Goal: Navigation & Orientation: Find specific page/section

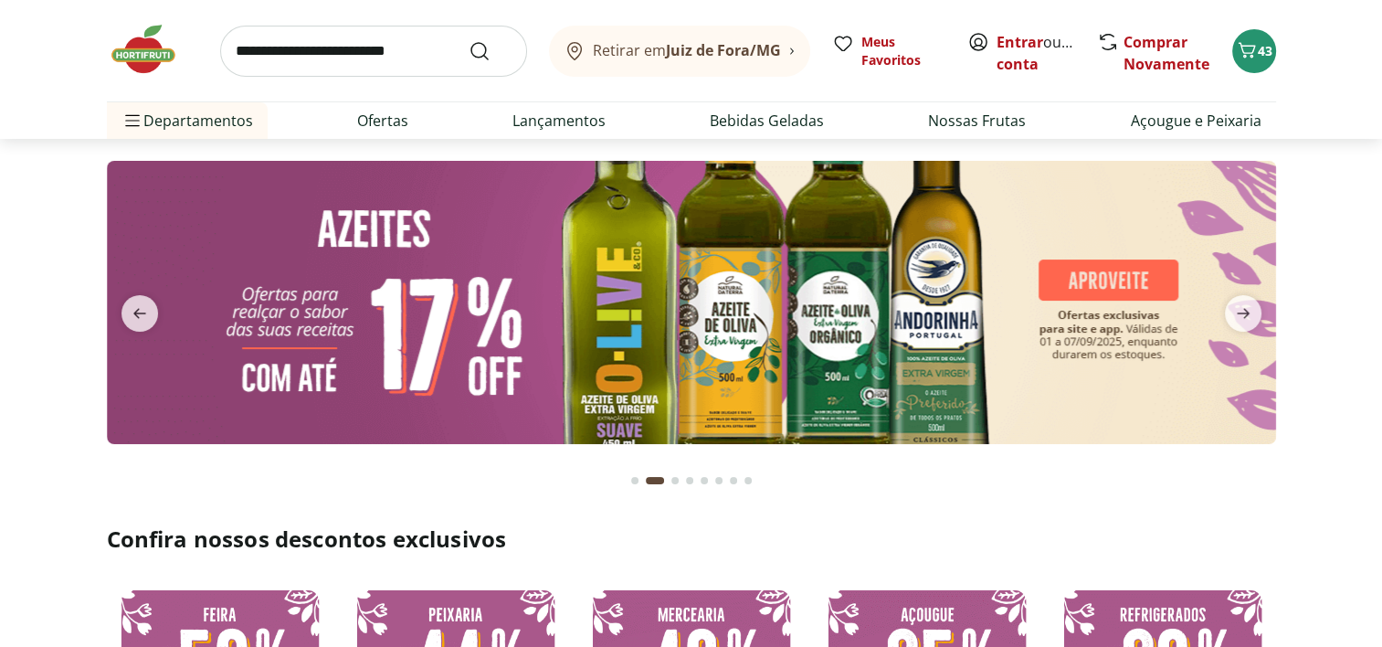
click at [637, 481] on div "Go to page 1 from fs-carousel" at bounding box center [634, 480] width 7 height 7
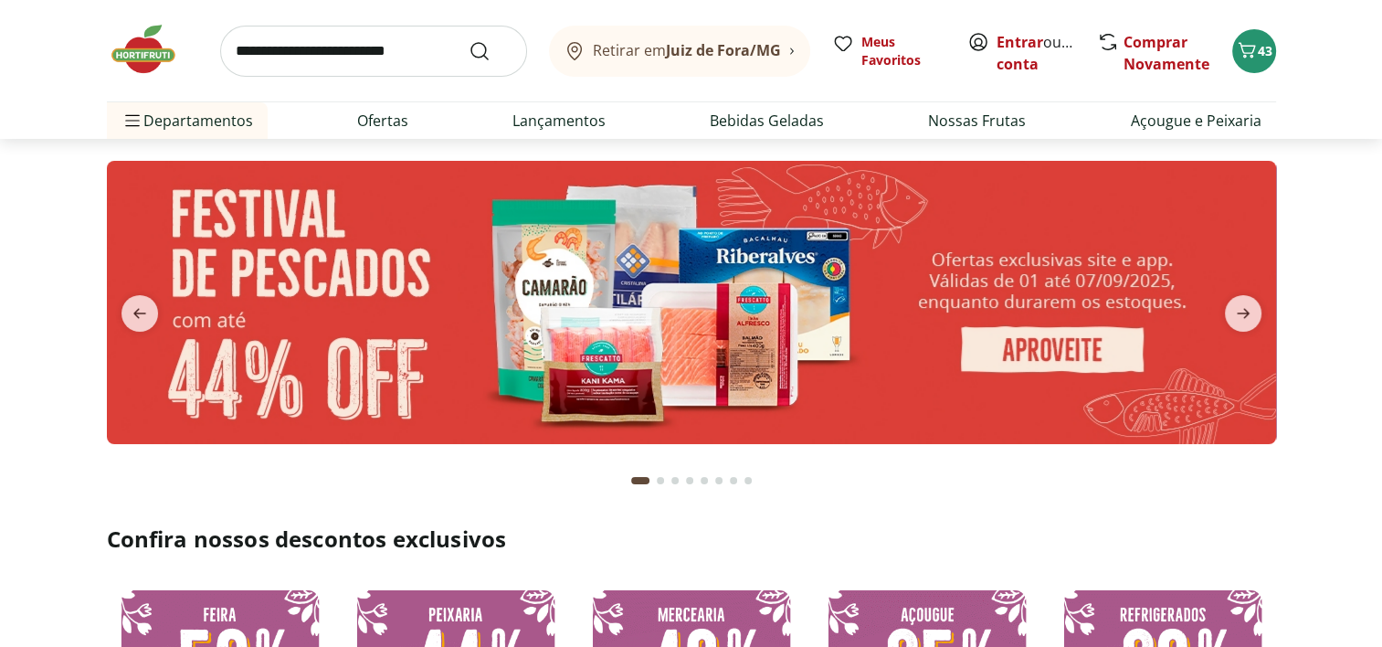
click at [658, 479] on div "Go to page 2 from fs-carousel" at bounding box center [660, 480] width 7 height 7
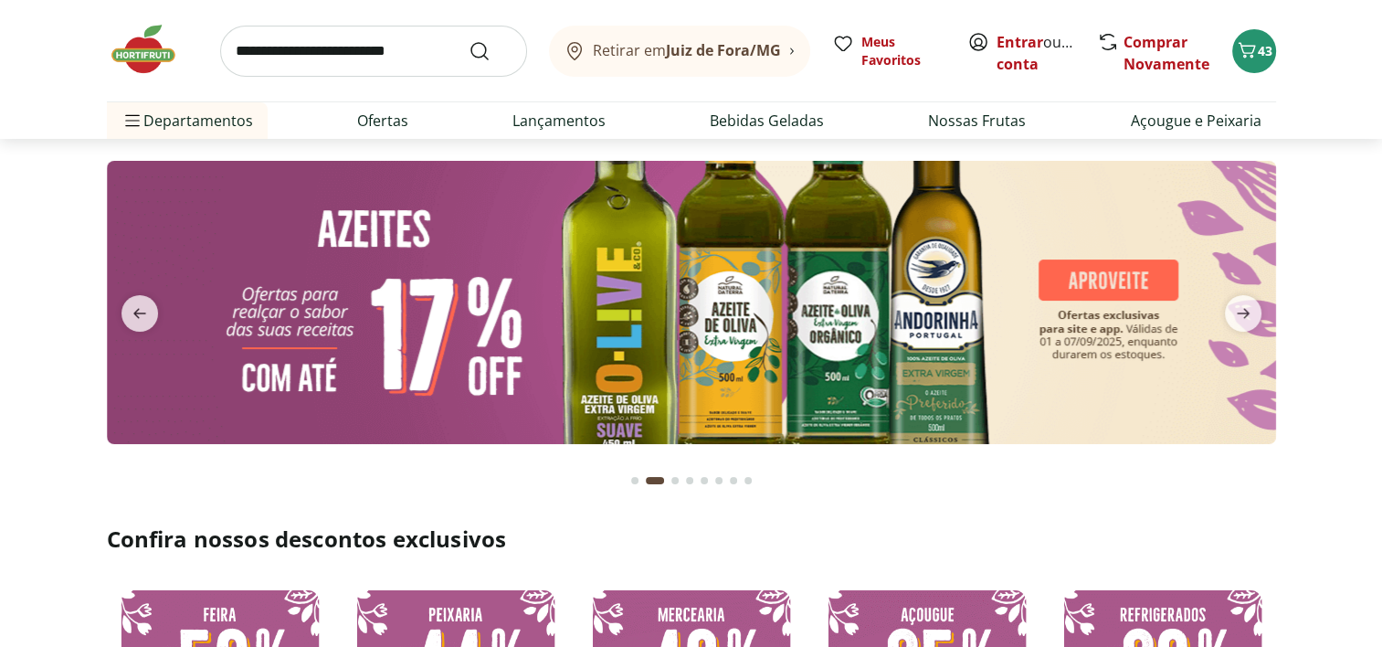
click at [671, 480] on div "Go to page 3 from fs-carousel" at bounding box center [674, 480] width 7 height 7
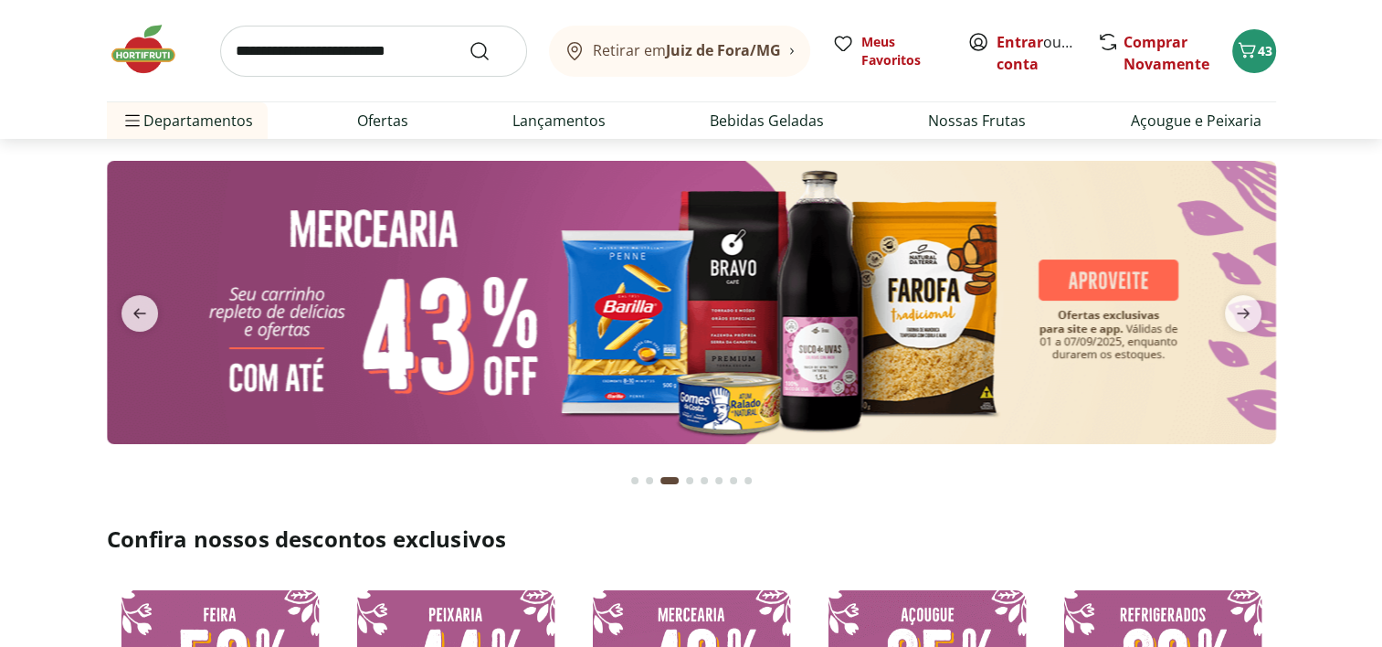
click at [647, 480] on div "Go to page 2 from fs-carousel" at bounding box center [649, 480] width 7 height 7
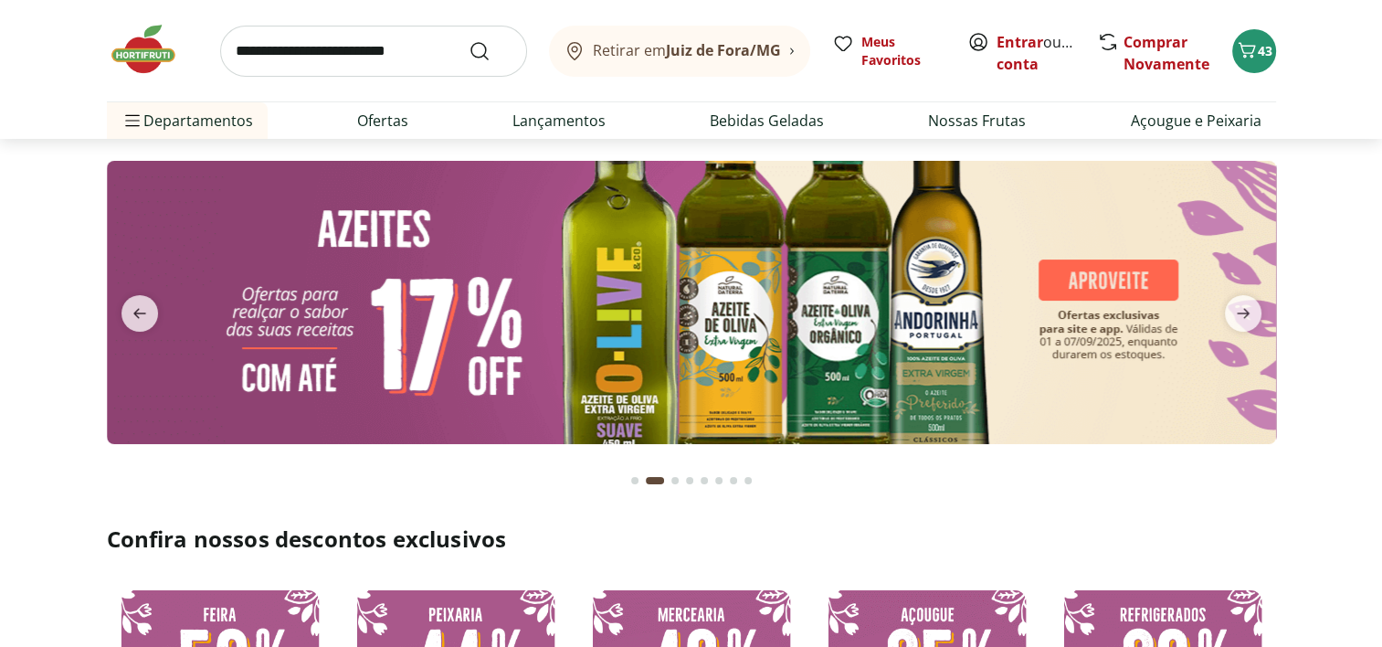
click at [468, 324] on img at bounding box center [691, 302] width 1169 height 283
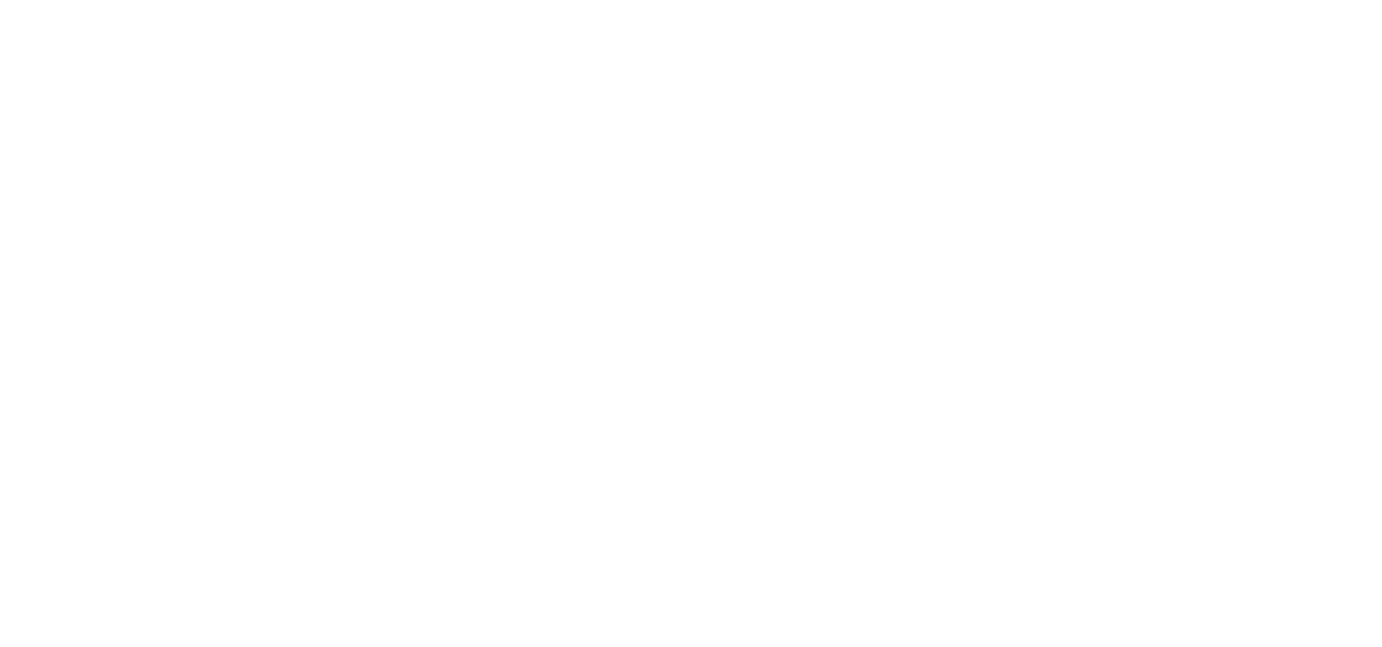
select select "**********"
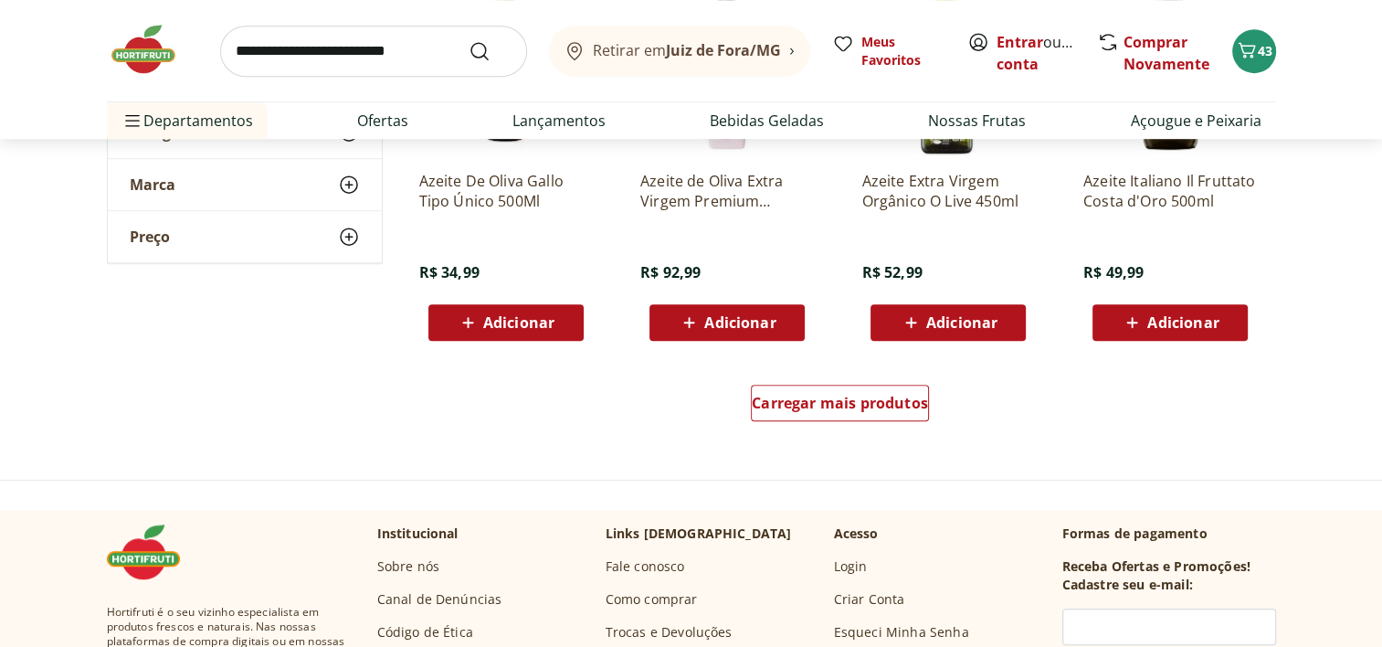
scroll to position [1096, 0]
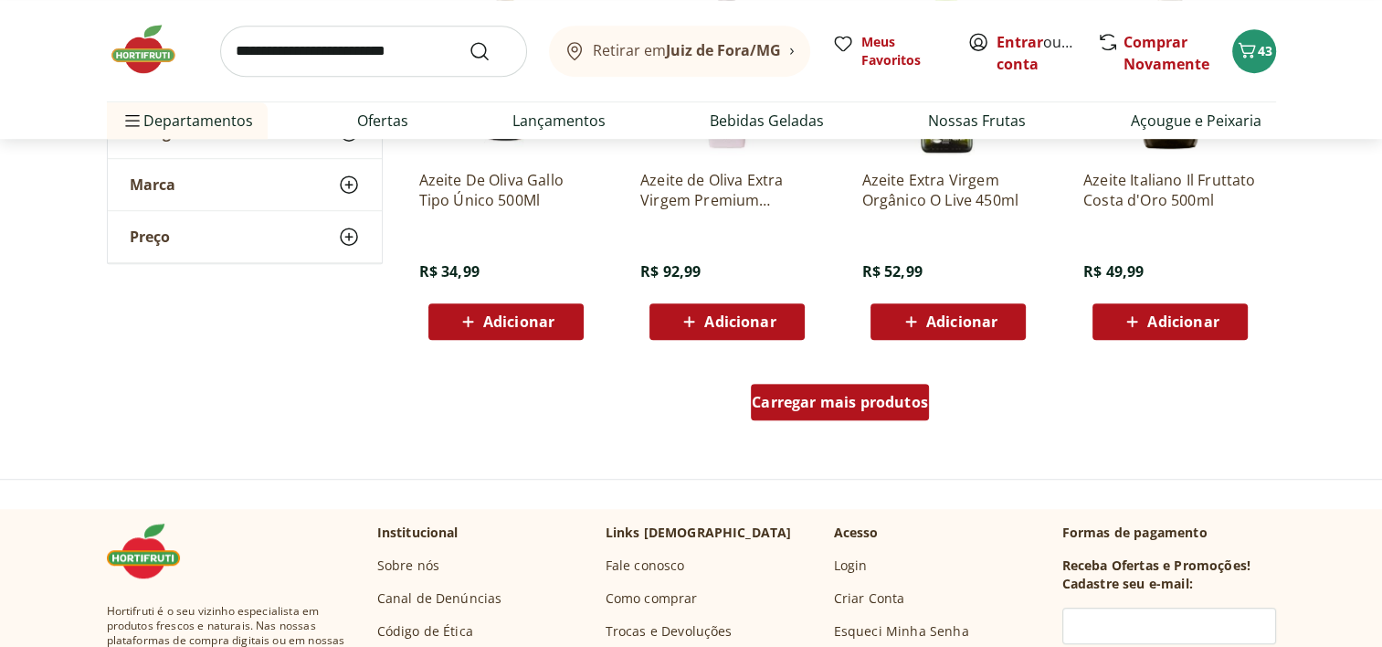
click at [802, 391] on div "Carregar mais produtos" at bounding box center [840, 402] width 178 height 37
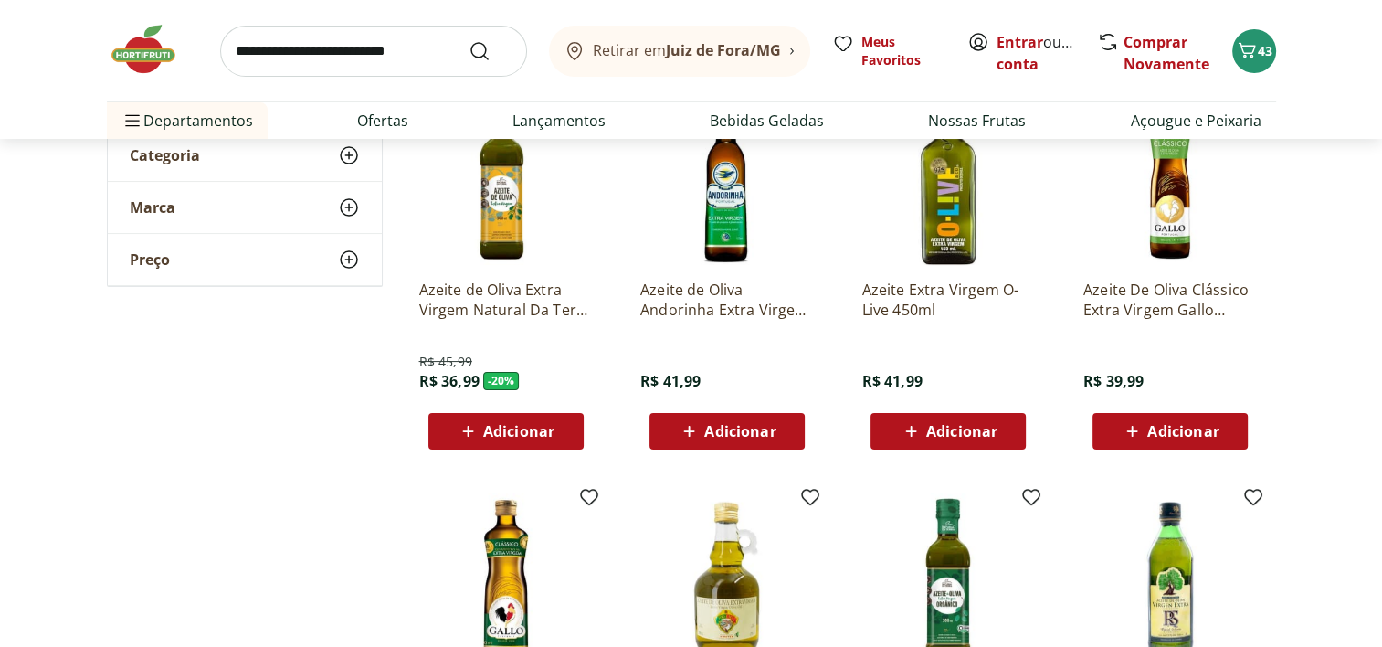
scroll to position [0, 0]
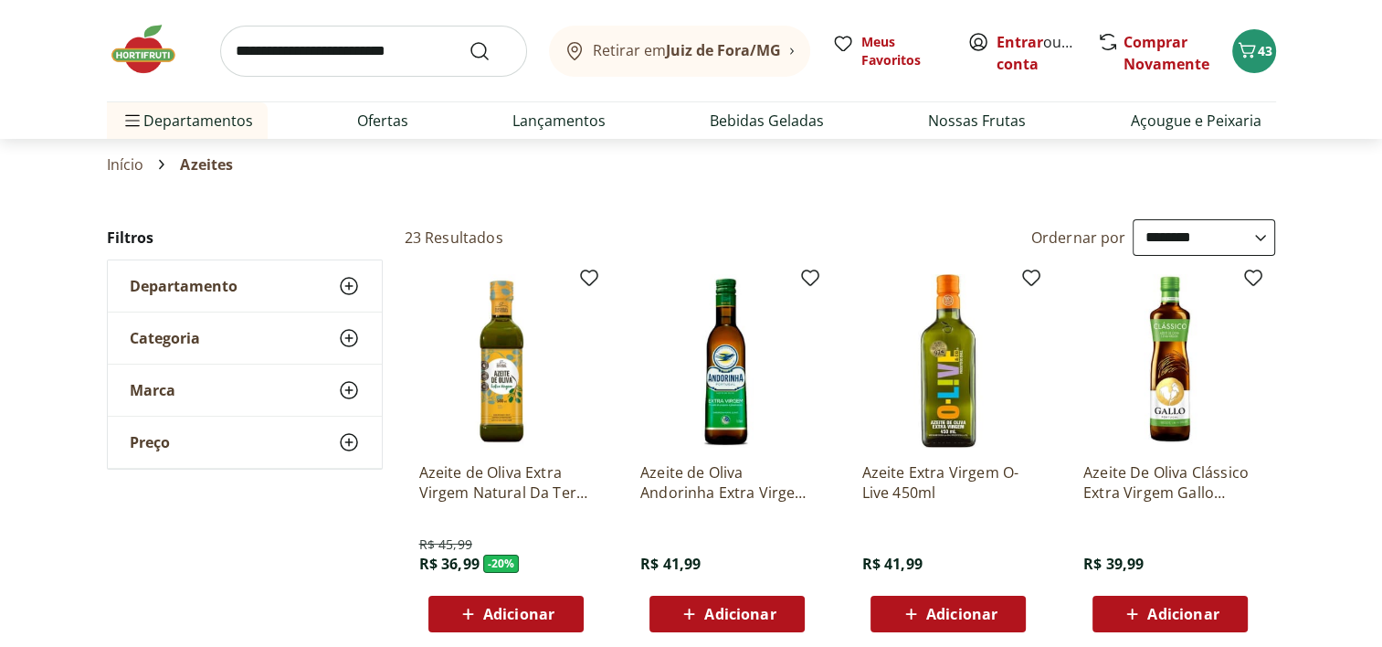
click at [141, 55] on img at bounding box center [152, 49] width 91 height 55
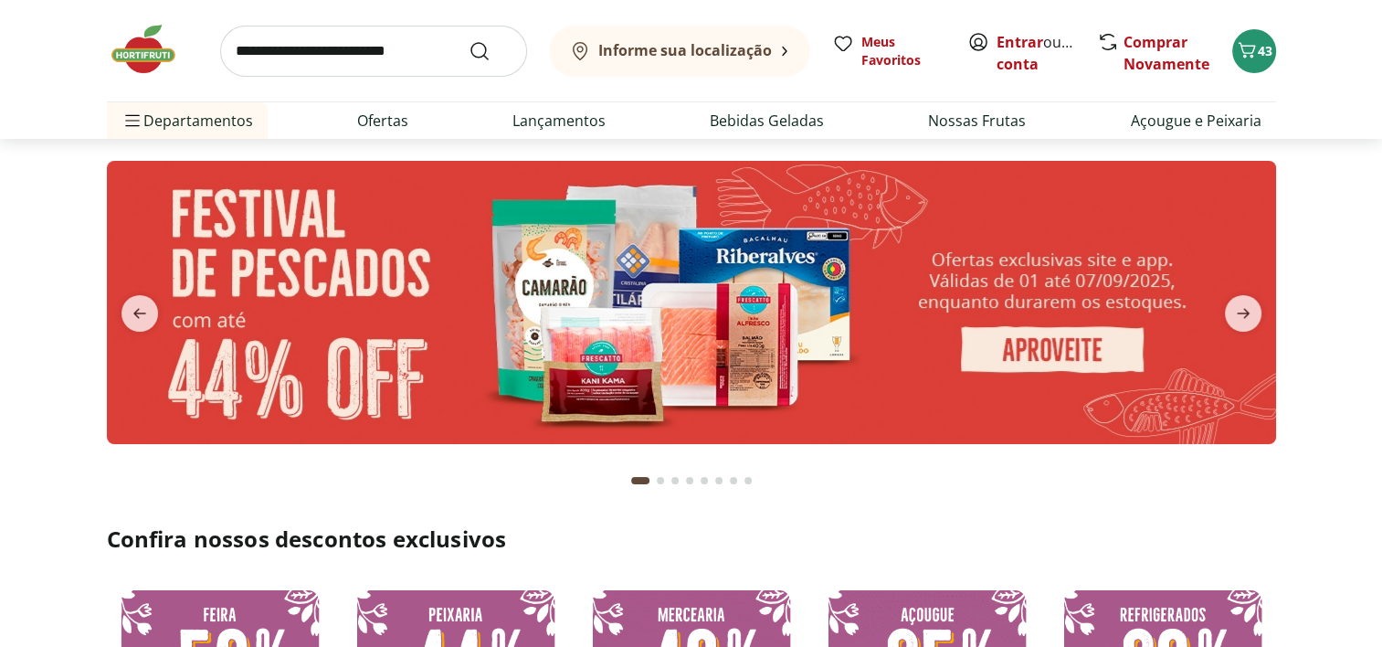
type input "*"
click at [1248, 321] on icon "next" at bounding box center [1243, 313] width 22 height 22
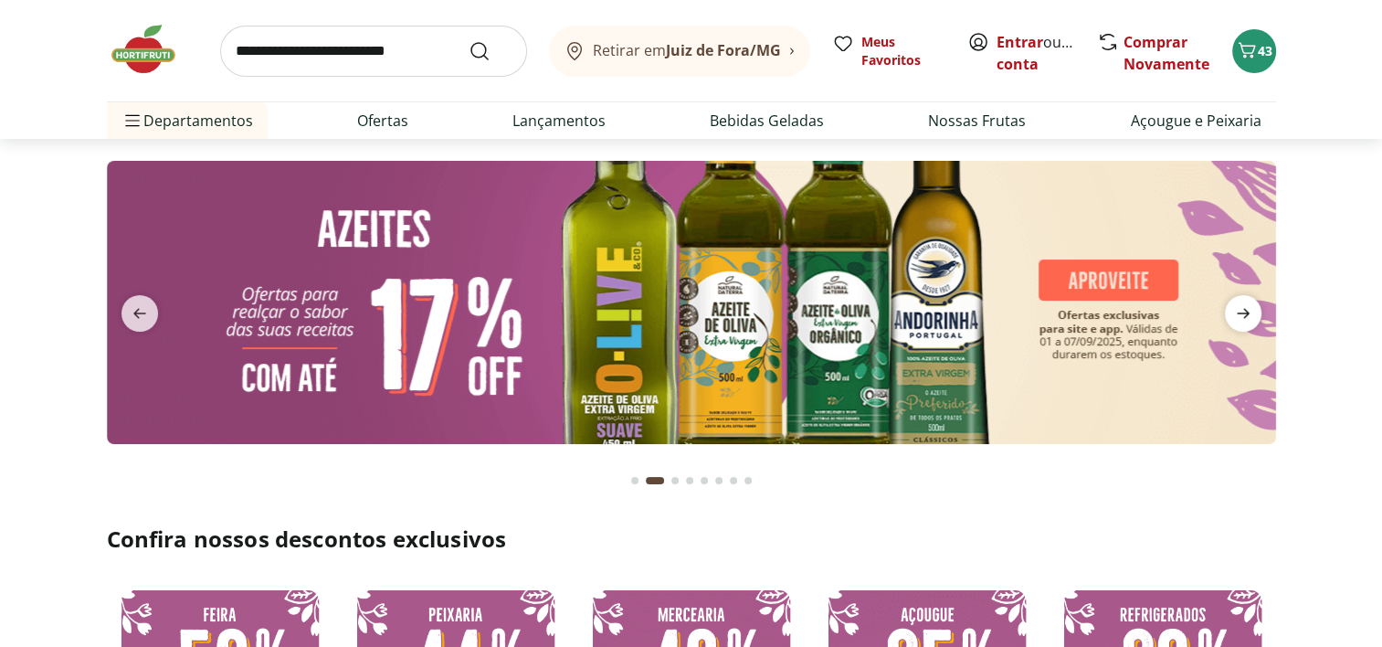
click at [1248, 321] on icon "next" at bounding box center [1243, 313] width 22 height 22
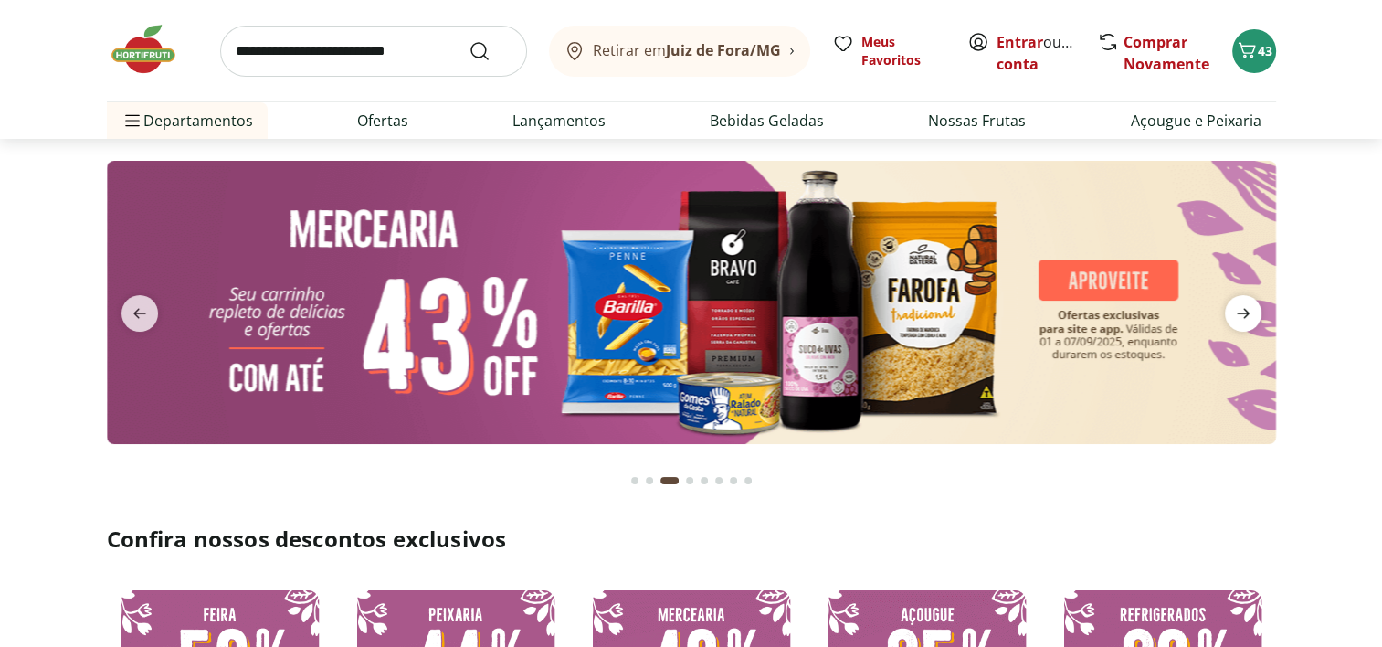
click at [1248, 321] on icon "next" at bounding box center [1243, 313] width 22 height 22
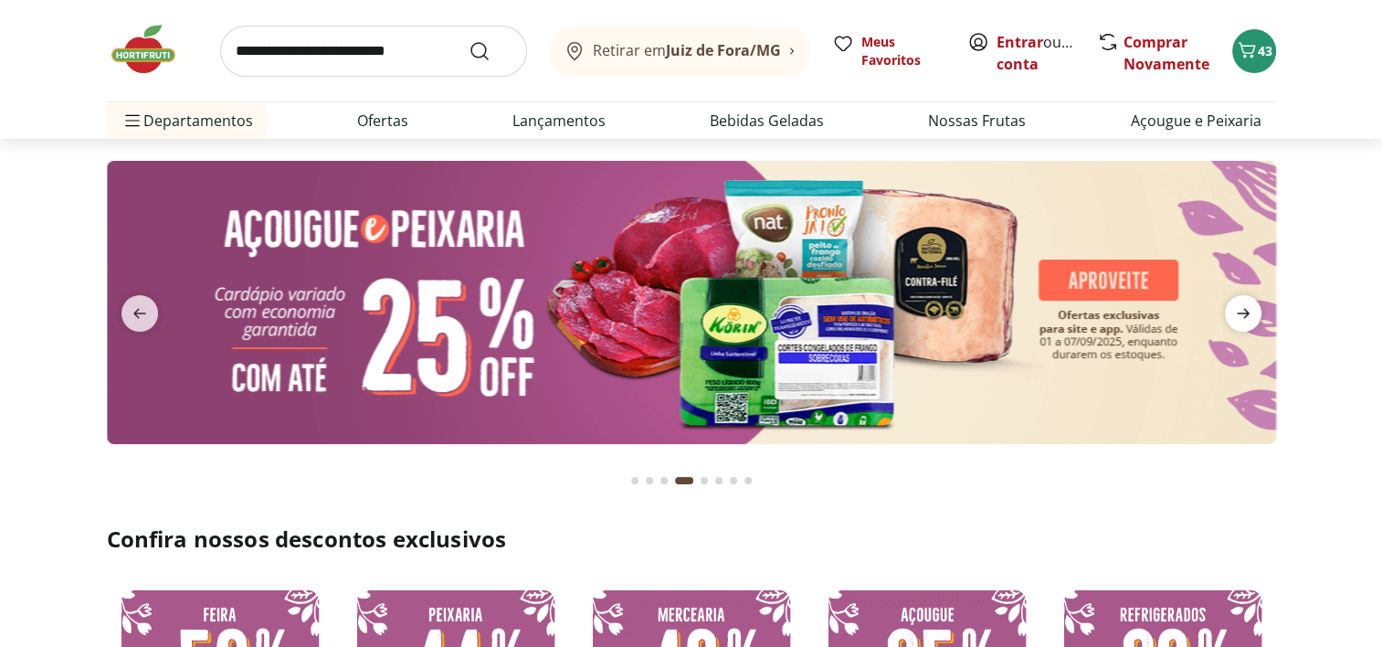
click at [1248, 321] on icon "next" at bounding box center [1243, 313] width 22 height 22
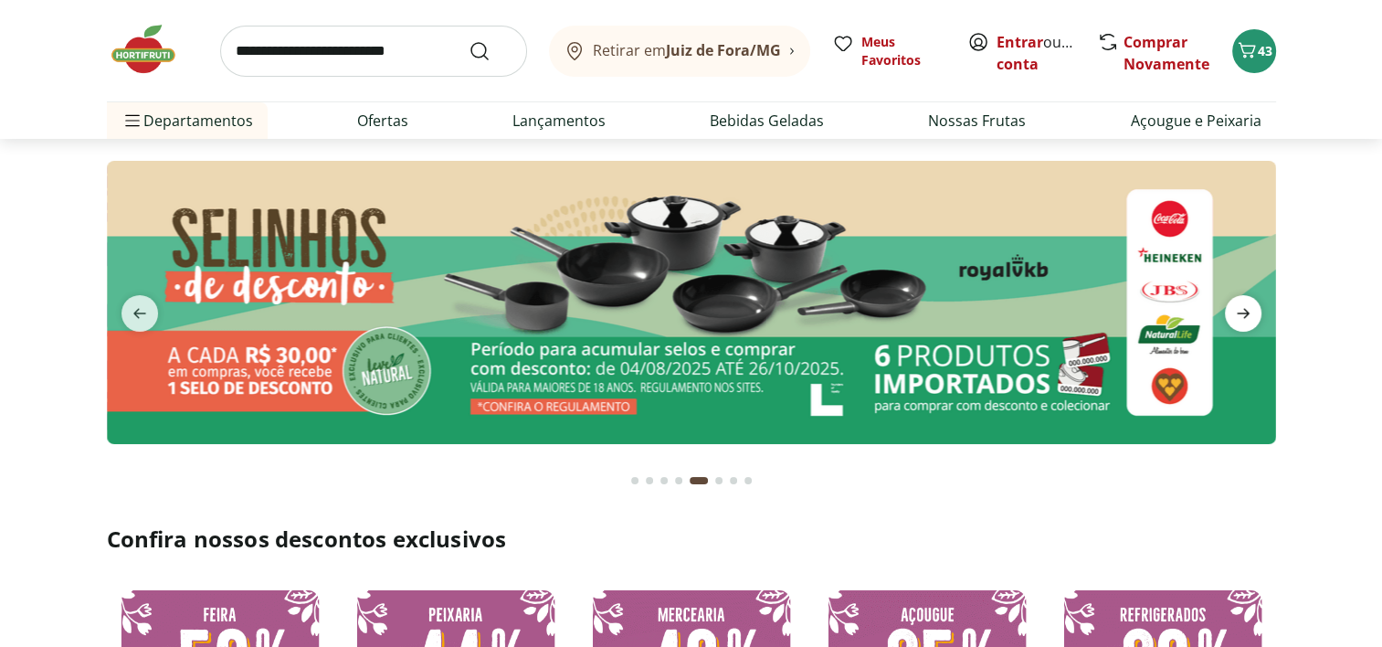
click at [1248, 321] on icon "next" at bounding box center [1243, 313] width 22 height 22
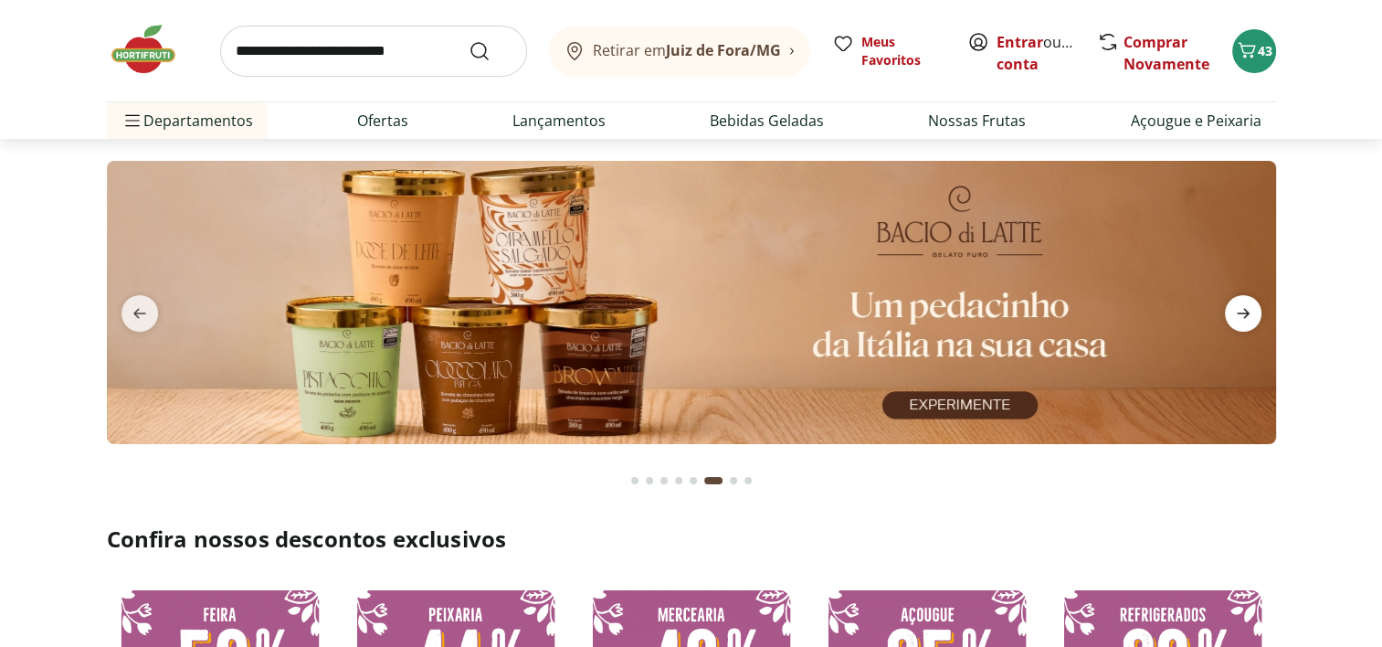
click at [1248, 321] on icon "next" at bounding box center [1243, 313] width 22 height 22
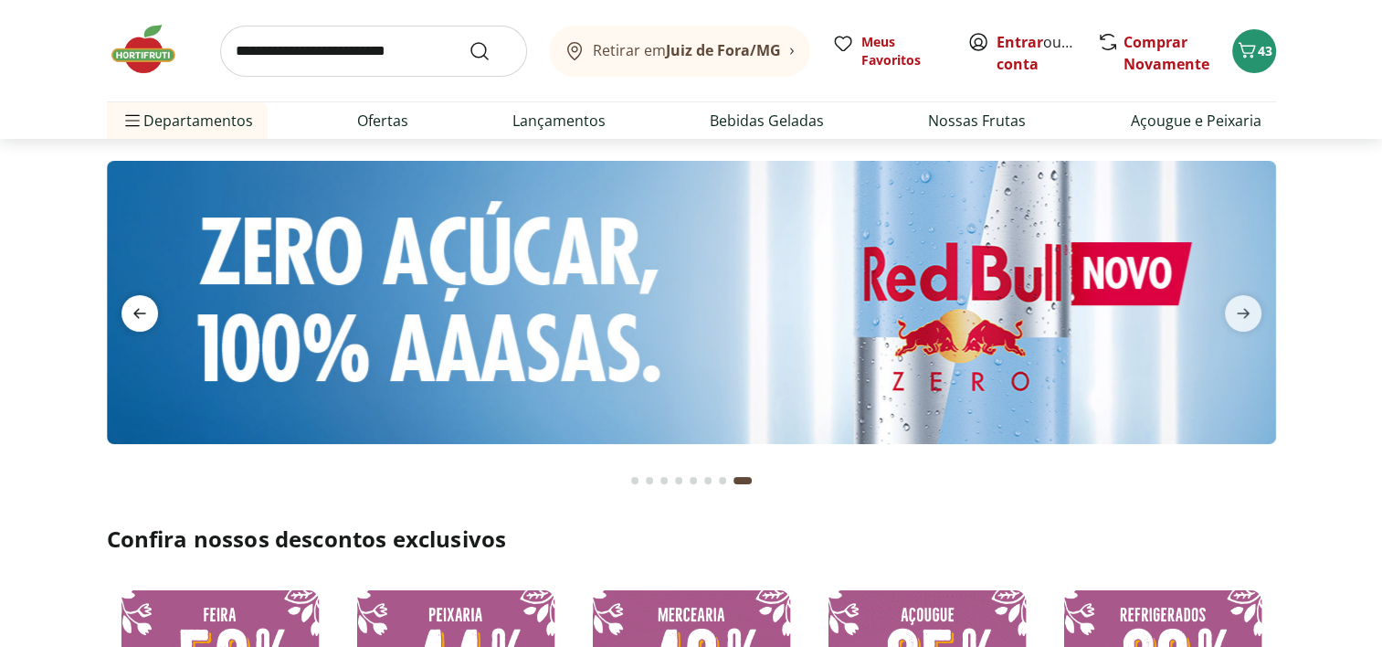
click at [135, 309] on icon "previous" at bounding box center [140, 313] width 22 height 22
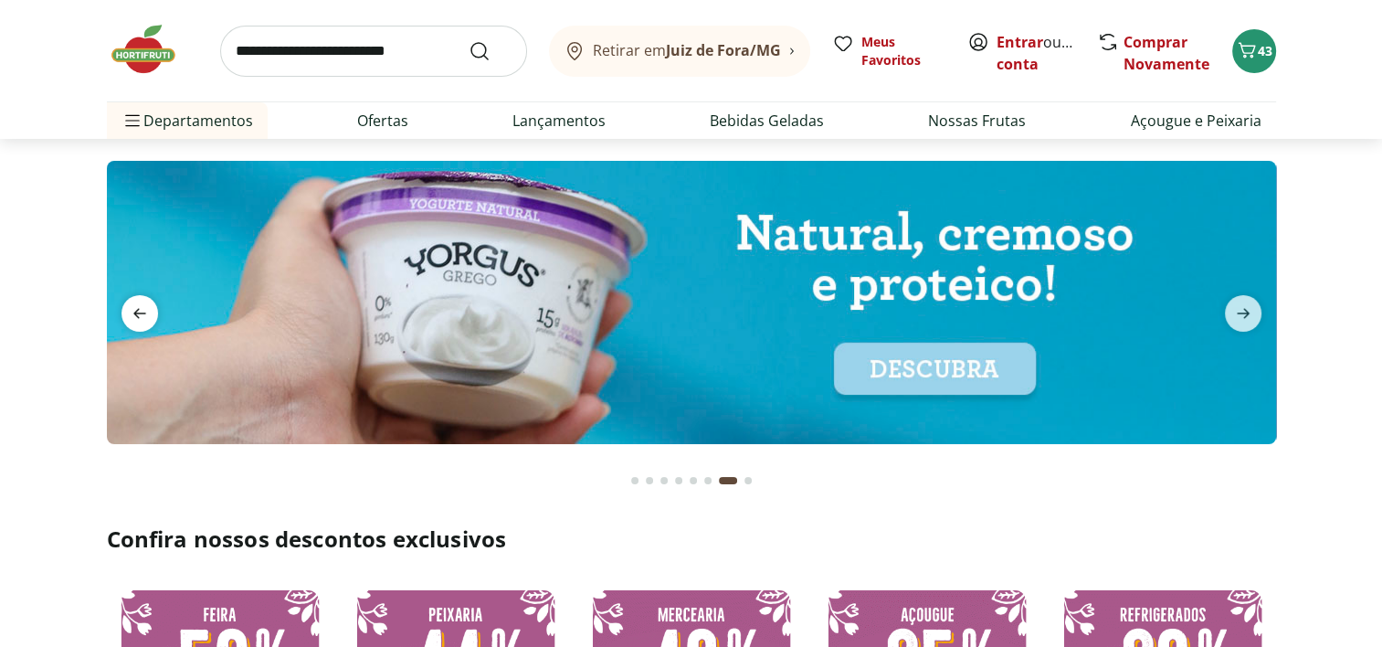
click at [135, 311] on icon "previous" at bounding box center [139, 314] width 13 height 10
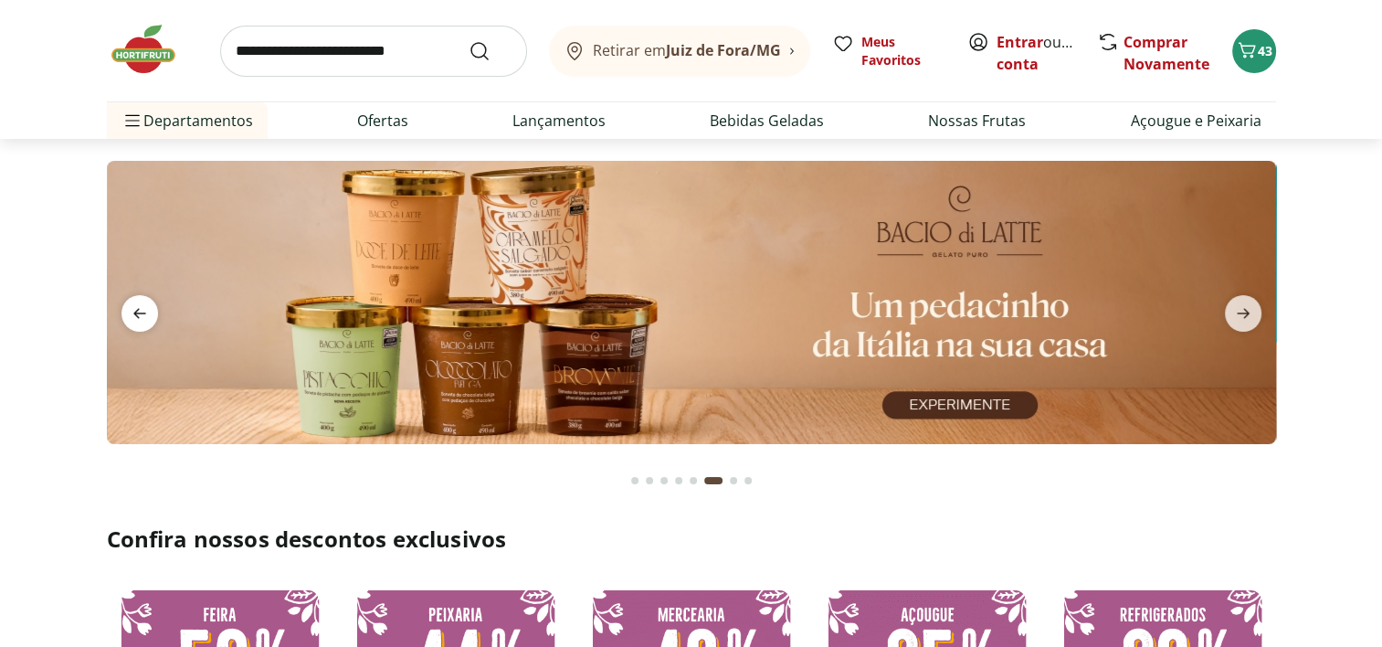
click at [135, 311] on icon "previous" at bounding box center [139, 314] width 13 height 10
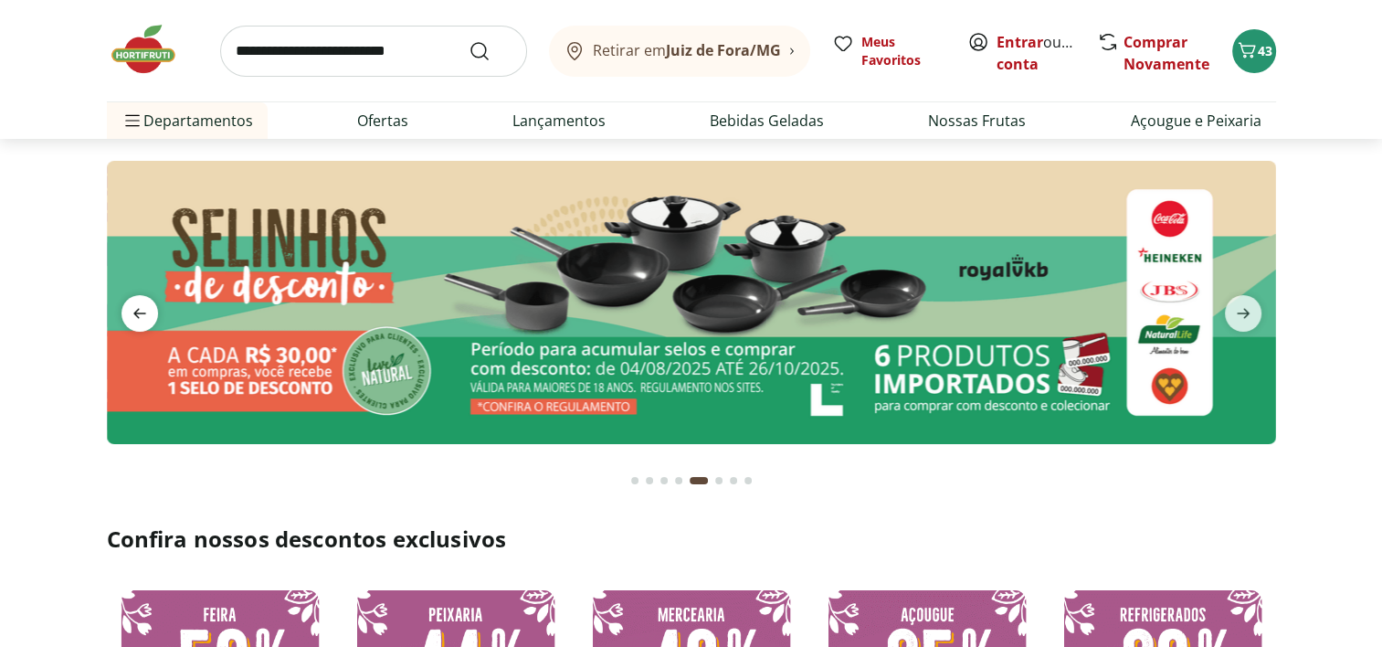
click at [135, 311] on icon "previous" at bounding box center [139, 314] width 13 height 10
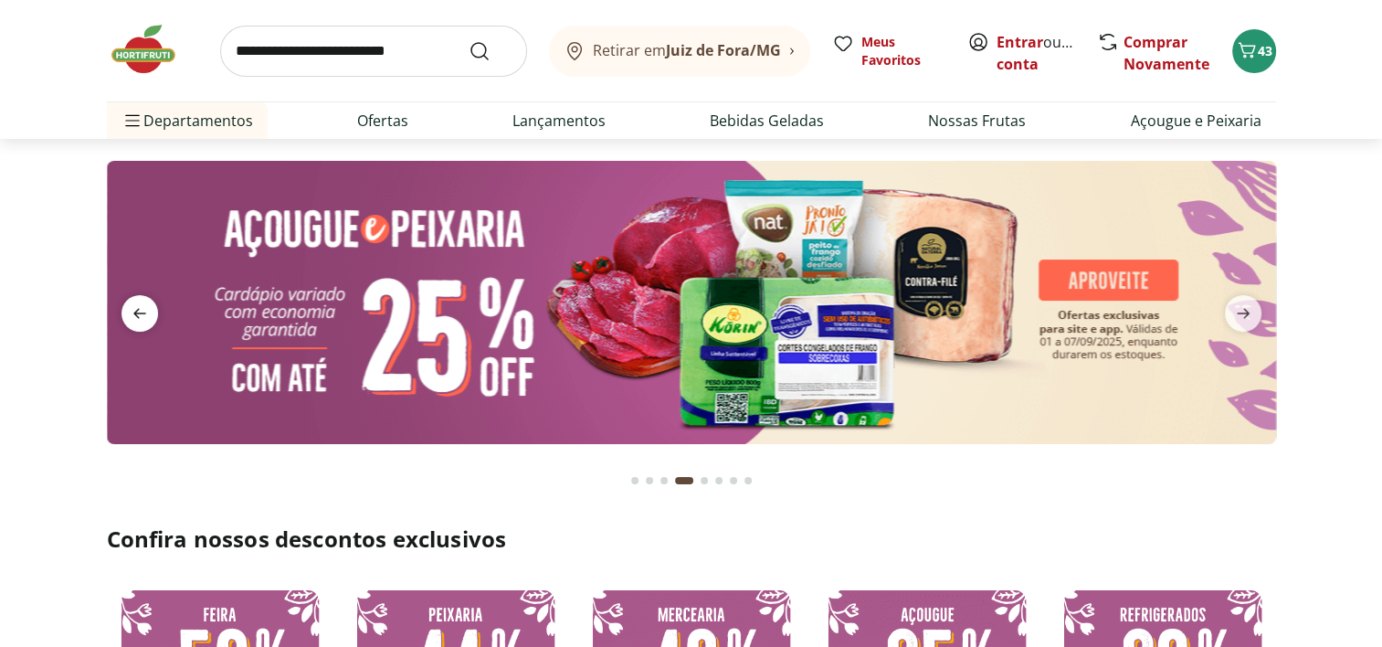
click at [135, 311] on icon "previous" at bounding box center [139, 314] width 13 height 10
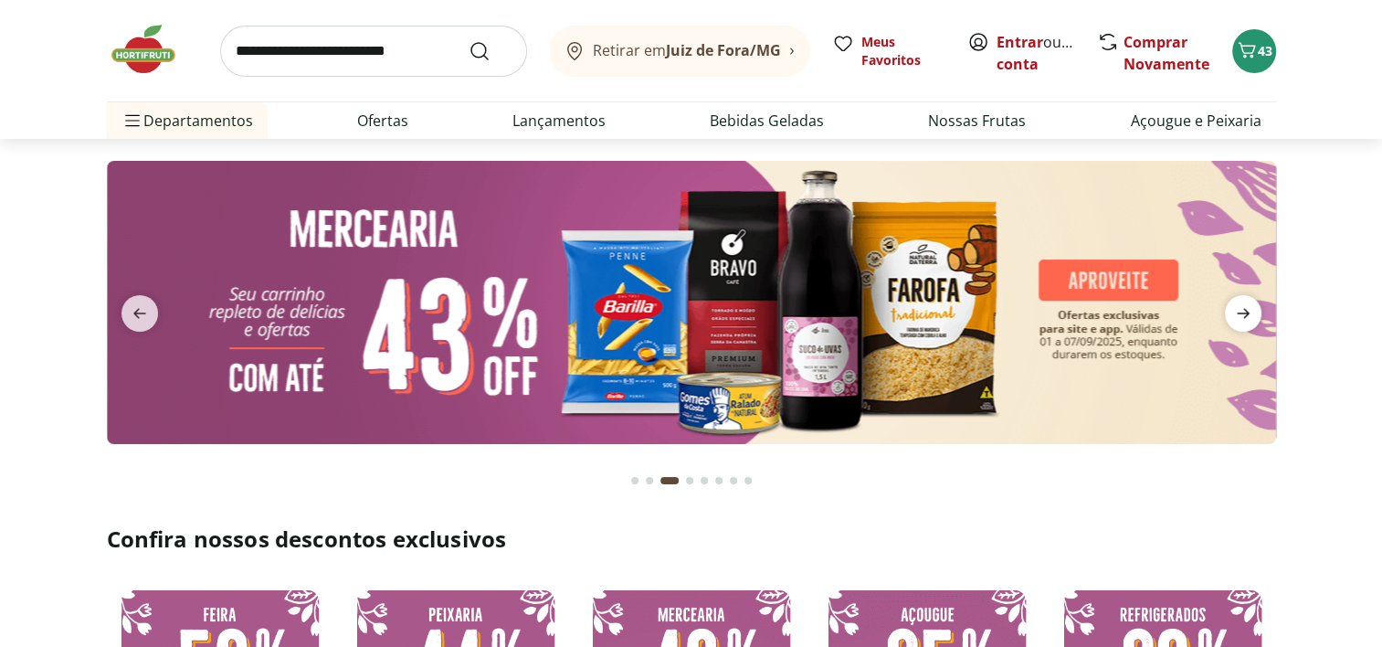
click at [1240, 311] on icon "next" at bounding box center [1243, 313] width 22 height 22
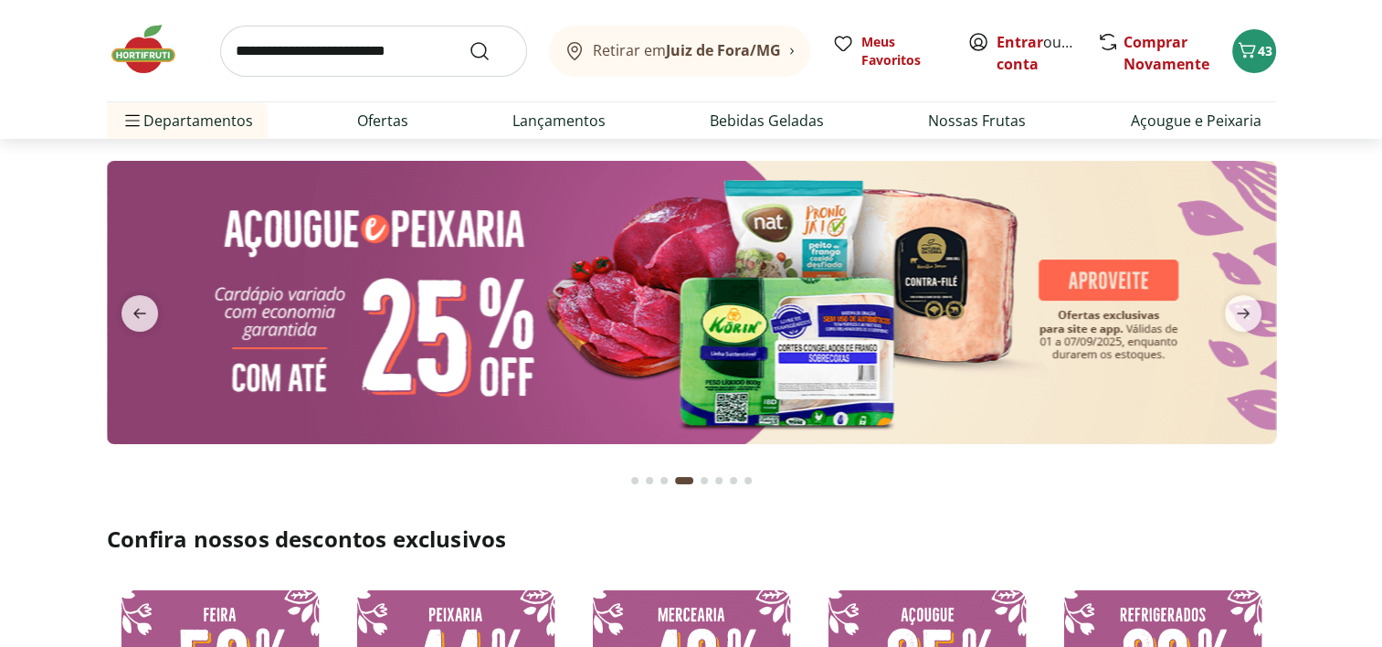
click at [661, 475] on button "Go to page 3 from fs-carousel" at bounding box center [664, 480] width 15 height 44
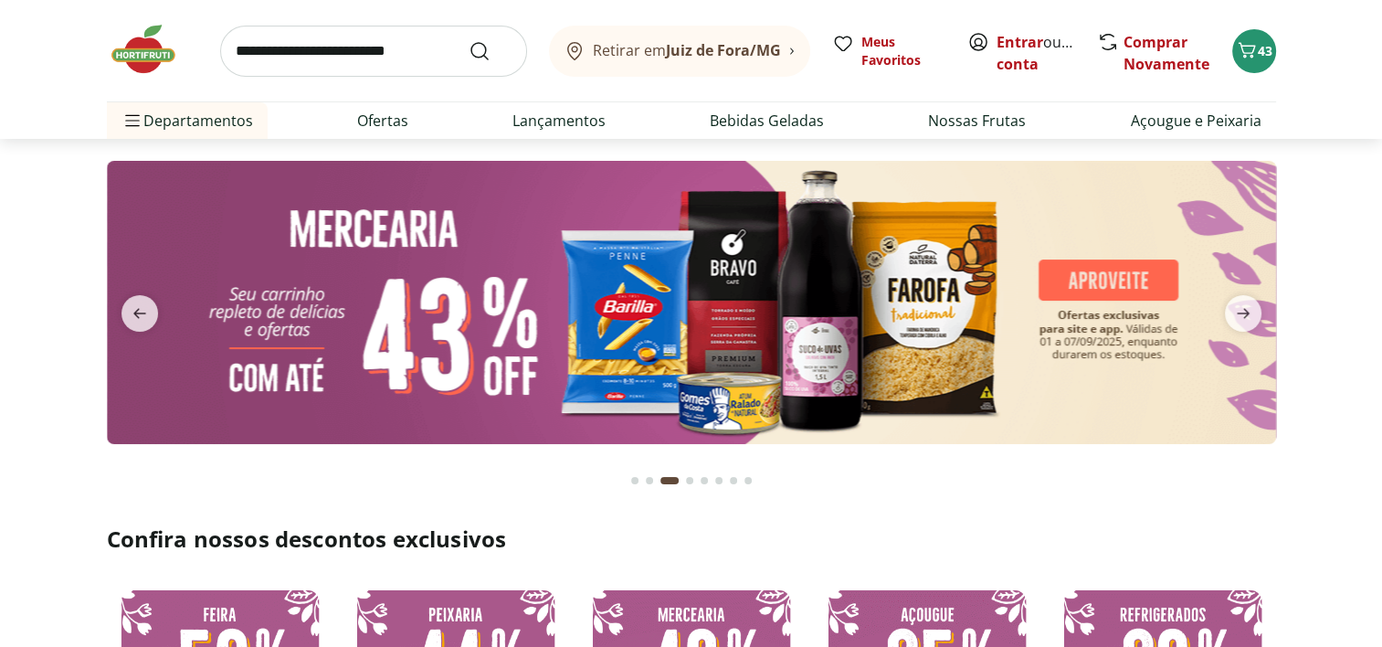
click at [653, 482] on button "Go to page 2 from fs-carousel" at bounding box center [649, 480] width 15 height 44
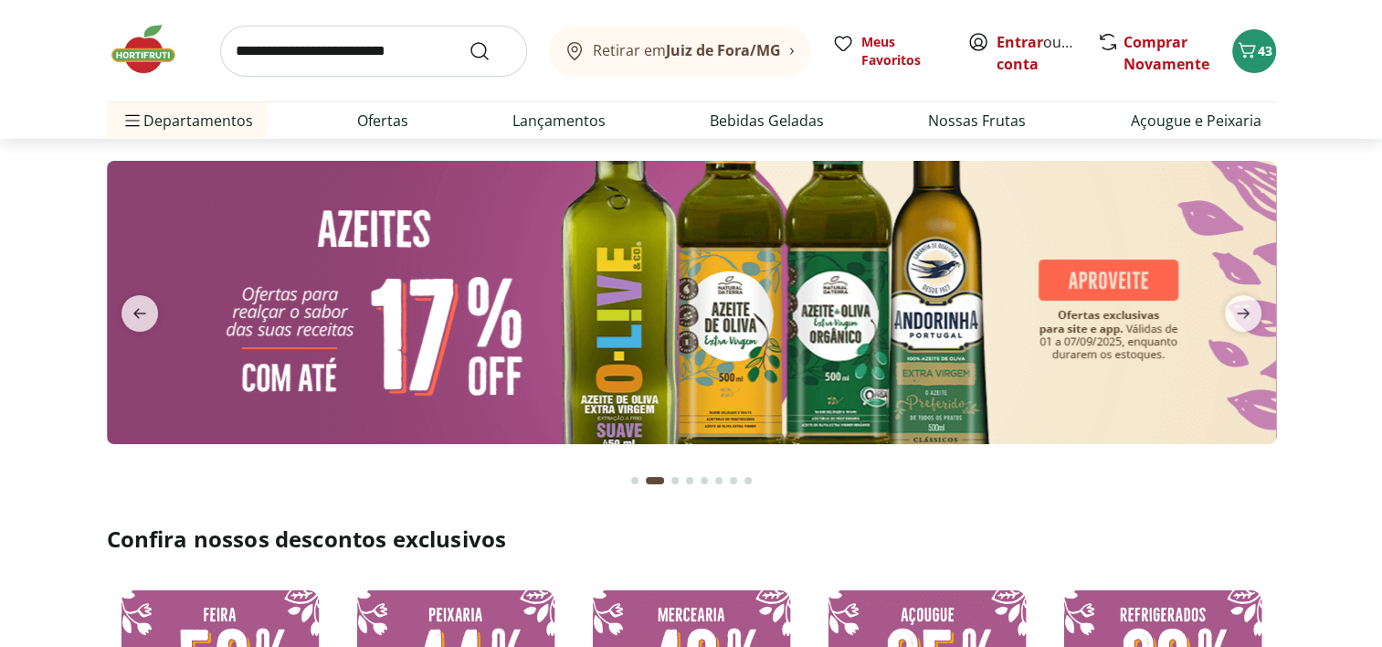
click at [631, 482] on div "Go to page 1 from fs-carousel" at bounding box center [634, 480] width 7 height 7
